Goal: Transaction & Acquisition: Purchase product/service

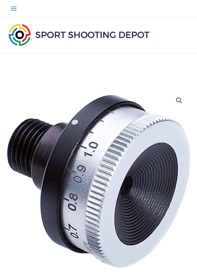
click at [14, 8] on icon "Main menu toggle" at bounding box center [13, 8] width 7 height 7
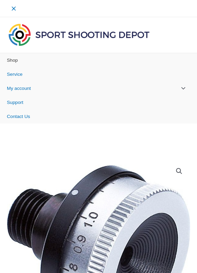
click at [15, 59] on span "Shop" at bounding box center [12, 60] width 11 height 5
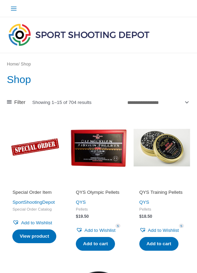
click at [9, 99] on span at bounding box center [9, 102] width 5 height 7
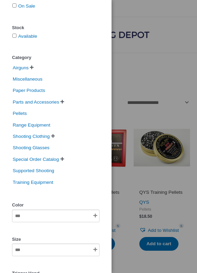
scroll to position [45, 0]
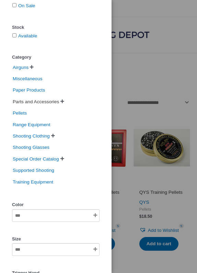
click at [60, 103] on span "Parts and Accessories" at bounding box center [36, 102] width 48 height 10
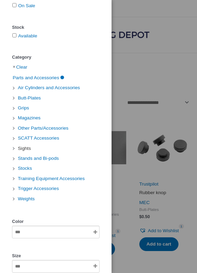
click at [22, 149] on span "Sights" at bounding box center [24, 149] width 14 height 10
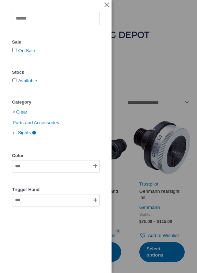
drag, startPoint x: 107, startPoint y: 121, endPoint x: 110, endPoint y: 121, distance: 3.8
click at [107, 121] on div "Clear Sale On Sale Stock Available Category Clear Parts and Accessories Sights …" at bounding box center [56, 136] width 112 height 273
click at [124, 116] on div "Clear Sale On Sale Stock Available Category Clear Parts and Accessories Sights …" at bounding box center [98, 136] width 197 height 273
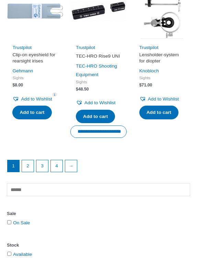
scroll to position [789, 0]
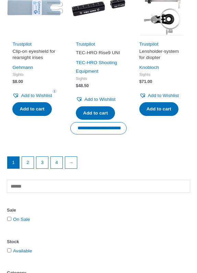
click at [57, 126] on li "Trustpilot Clip-on eyeshield for rearsight irises Gehmann Sights $ 8.00 Add to …" at bounding box center [35, 59] width 57 height 161
